Goal: Navigation & Orientation: Find specific page/section

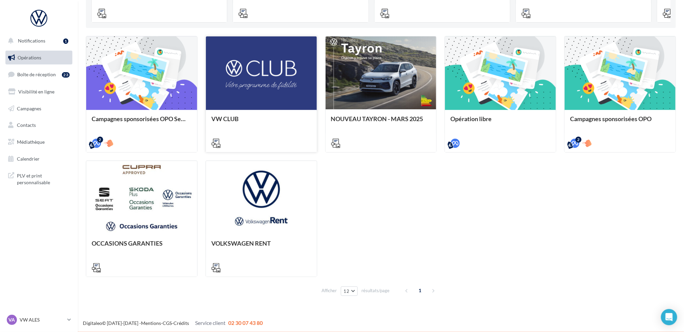
scroll to position [189, 0]
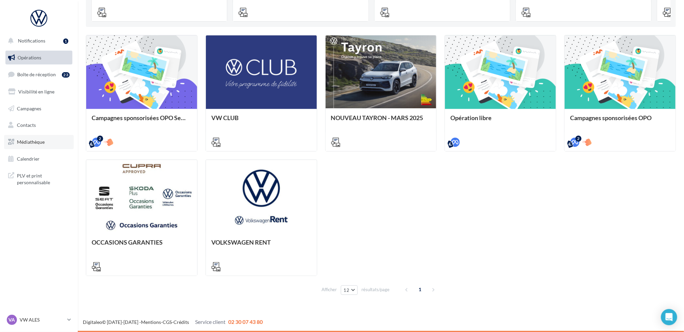
click at [35, 147] on link "Médiathèque" at bounding box center [39, 142] width 70 height 14
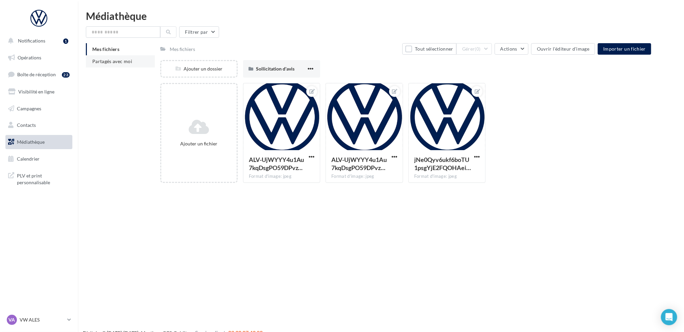
click at [98, 63] on span "Partagés avec moi" at bounding box center [112, 61] width 40 height 6
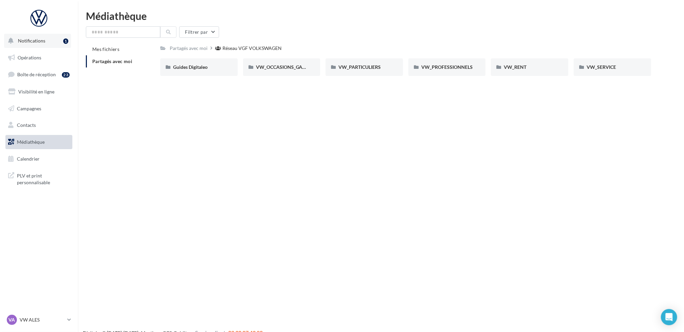
click at [36, 44] on button "Notifications 1" at bounding box center [37, 41] width 67 height 14
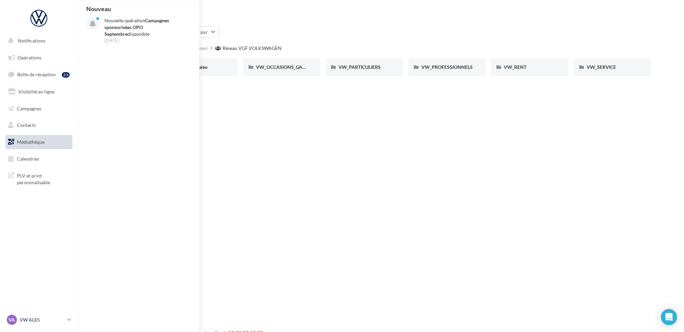
click at [45, 319] on p "VW ALES" at bounding box center [42, 320] width 45 height 7
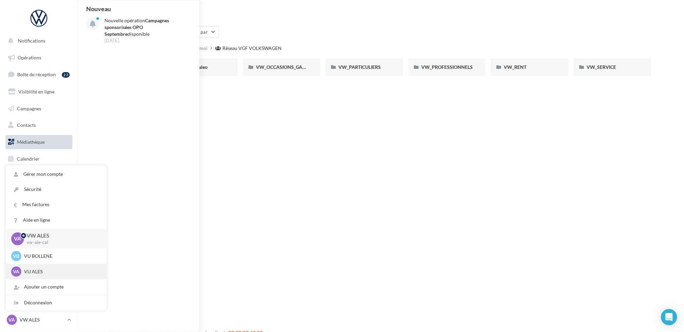
click at [45, 270] on p "VU ALES" at bounding box center [61, 272] width 74 height 7
